Goal: Task Accomplishment & Management: Manage account settings

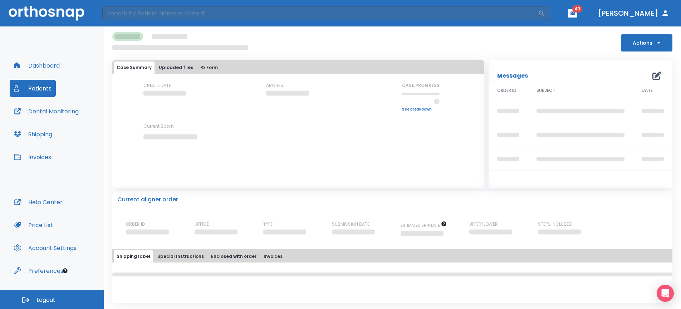
click at [52, 67] on button "Dashboard" at bounding box center [37, 65] width 54 height 17
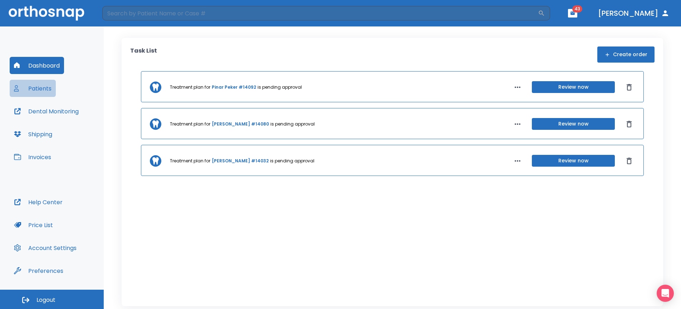
click at [47, 92] on button "Patients" at bounding box center [33, 88] width 46 height 17
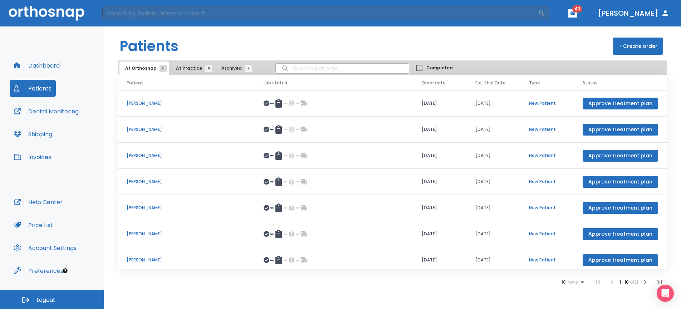
click at [205, 72] on span "6" at bounding box center [208, 68] width 7 height 7
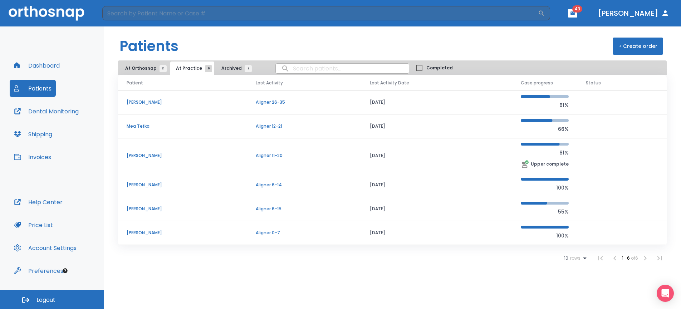
click at [134, 64] on button "At Orthosnap 21" at bounding box center [143, 69] width 49 height 14
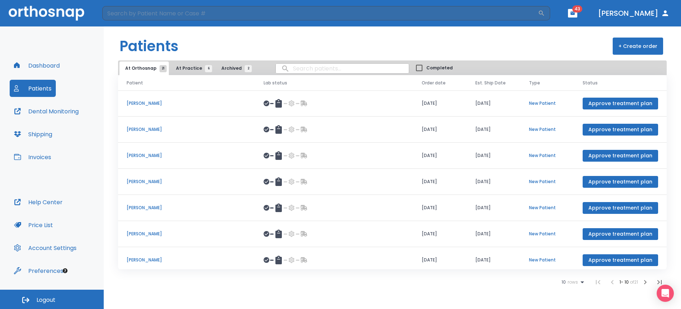
scroll to position [83, 0]
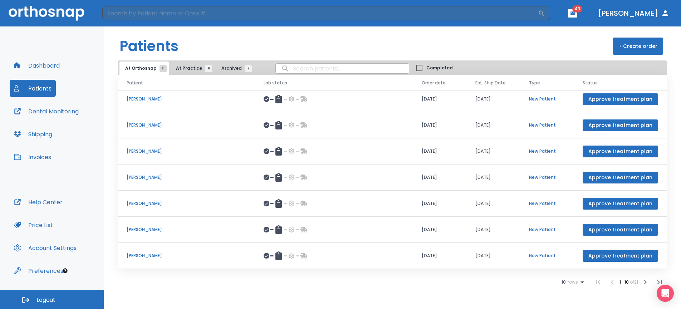
click at [642, 280] on icon "button" at bounding box center [645, 282] width 9 height 9
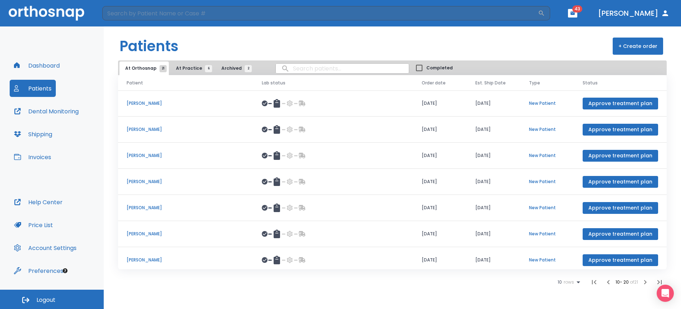
click at [643, 283] on icon "button" at bounding box center [645, 282] width 9 height 9
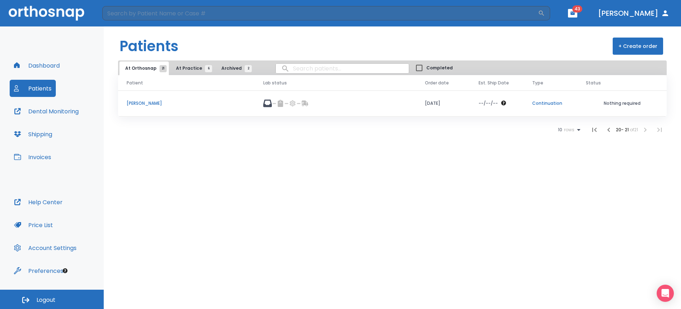
click at [327, 99] on div at bounding box center [335, 103] width 145 height 9
